Goal: Information Seeking & Learning: Learn about a topic

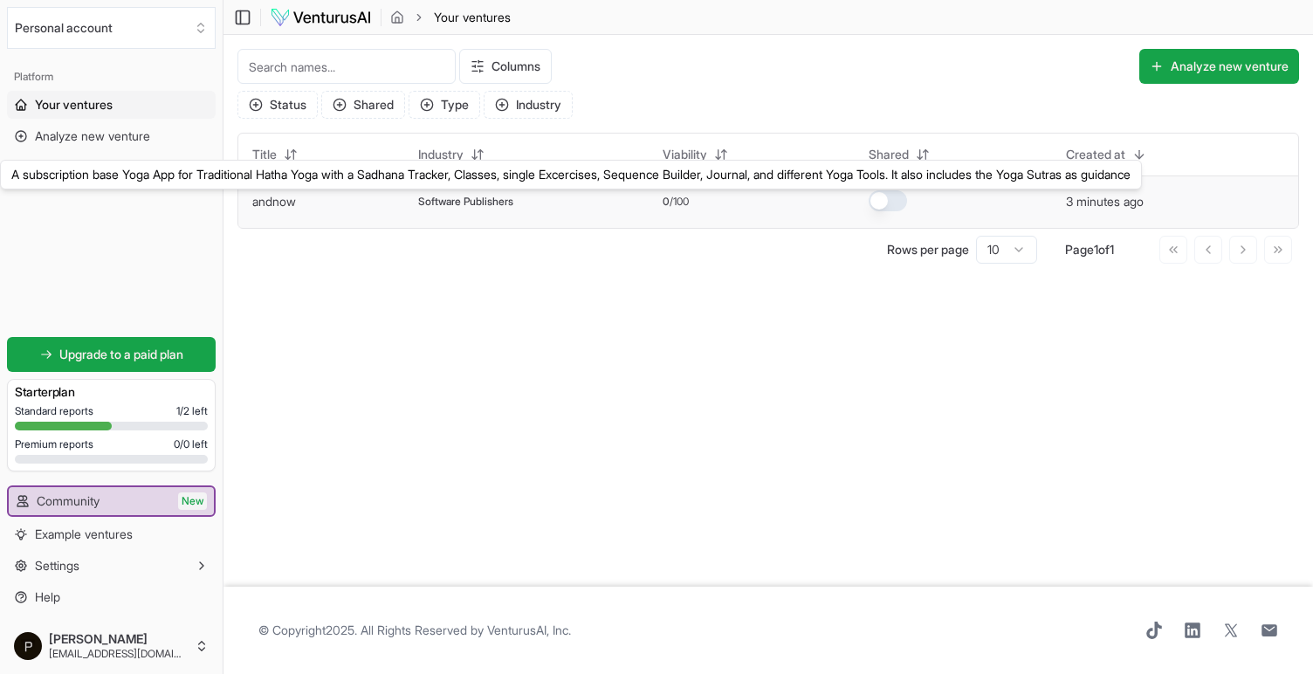
click at [279, 209] on link "andnow" at bounding box center [274, 201] width 44 height 15
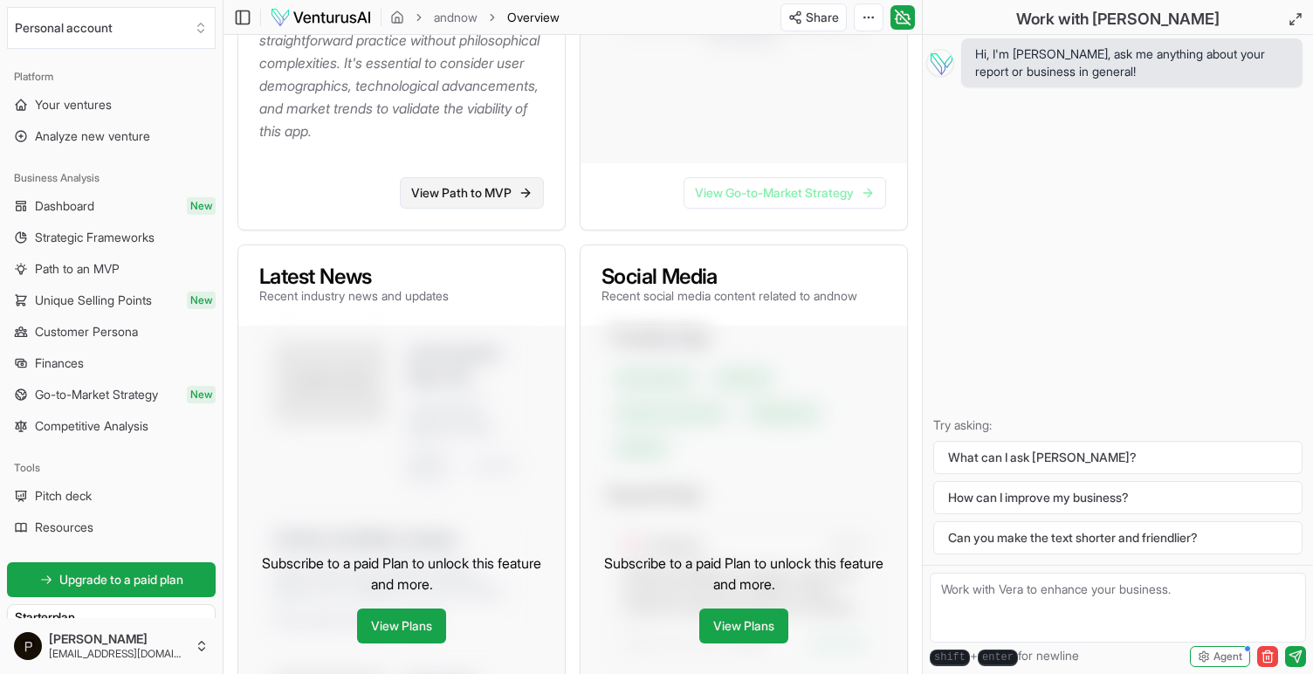
scroll to position [600, 0]
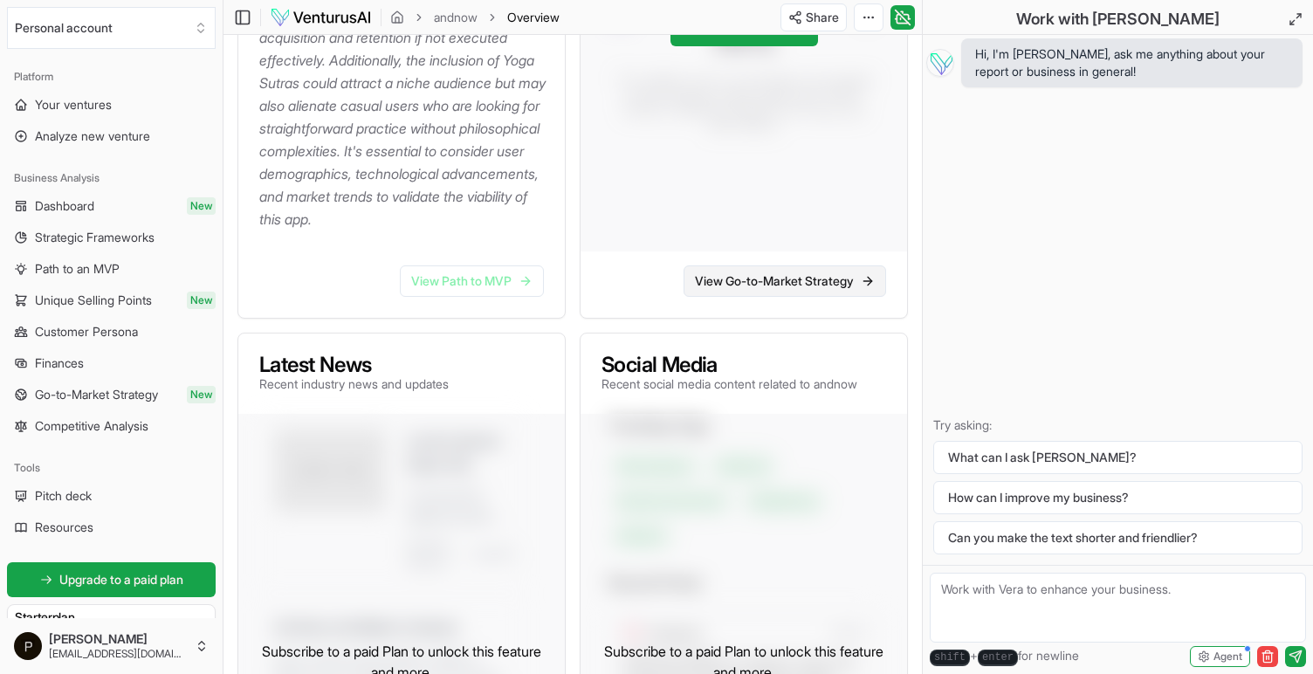
click at [807, 297] on link "View Go-to-Market Strategy" at bounding box center [784, 280] width 203 height 31
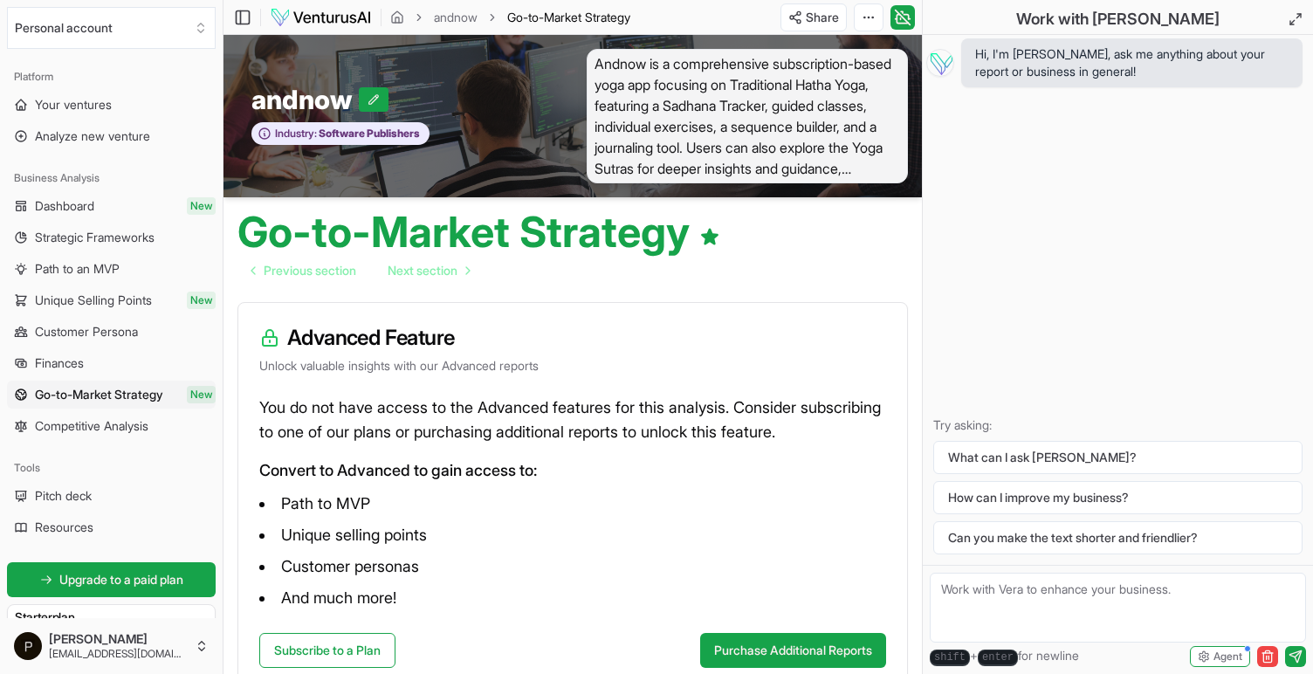
click at [313, 15] on img at bounding box center [321, 17] width 102 height 21
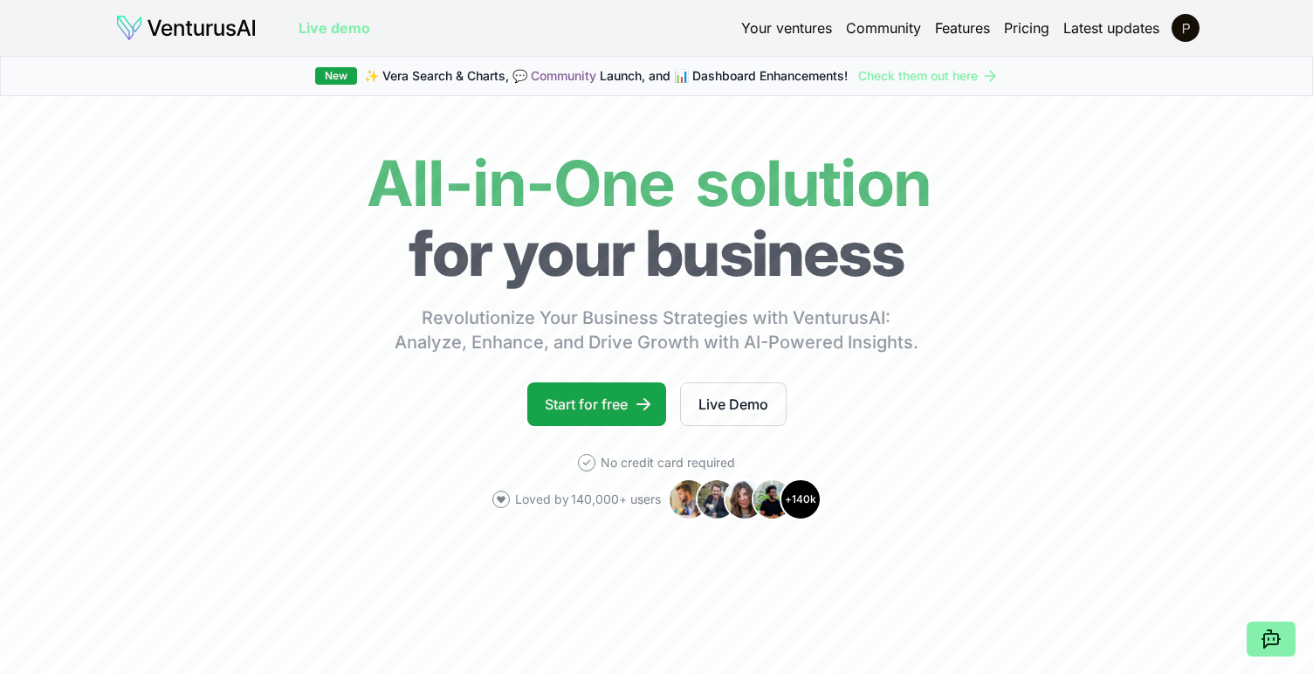
click at [1029, 31] on link "Pricing" at bounding box center [1026, 27] width 45 height 21
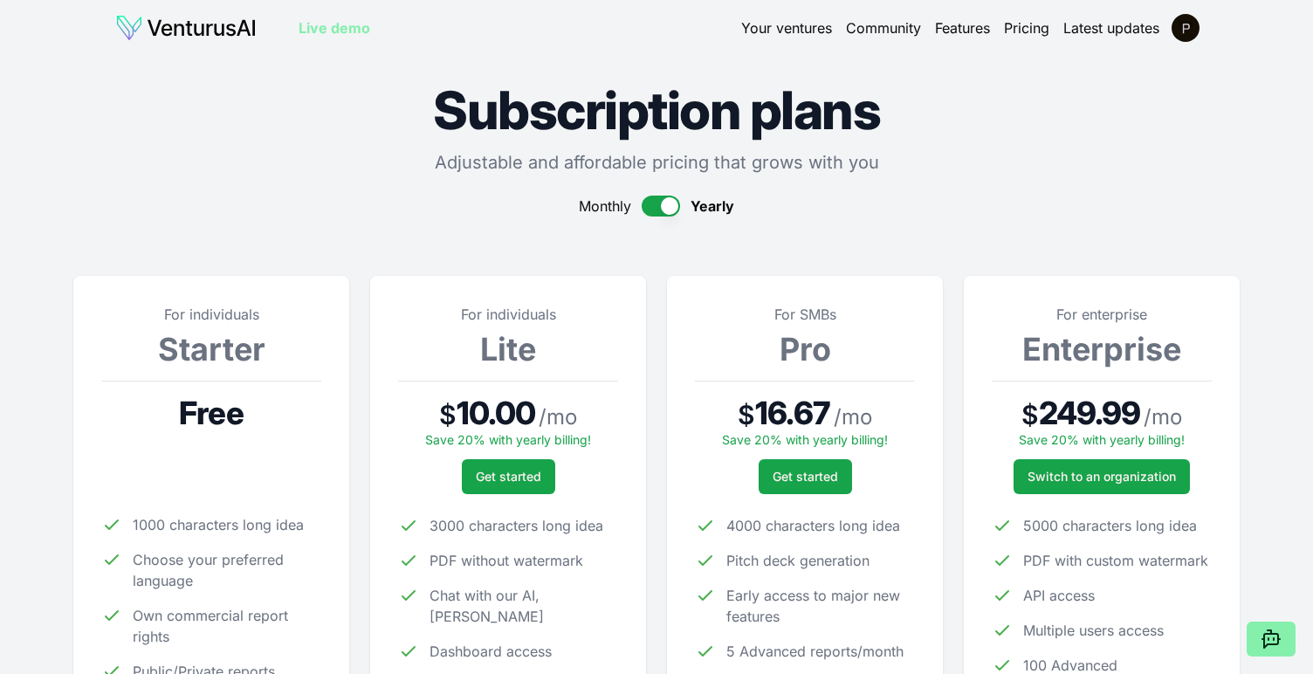
click at [1034, 29] on link "Pricing" at bounding box center [1026, 27] width 45 height 21
